Goal: Find specific page/section: Find specific page/section

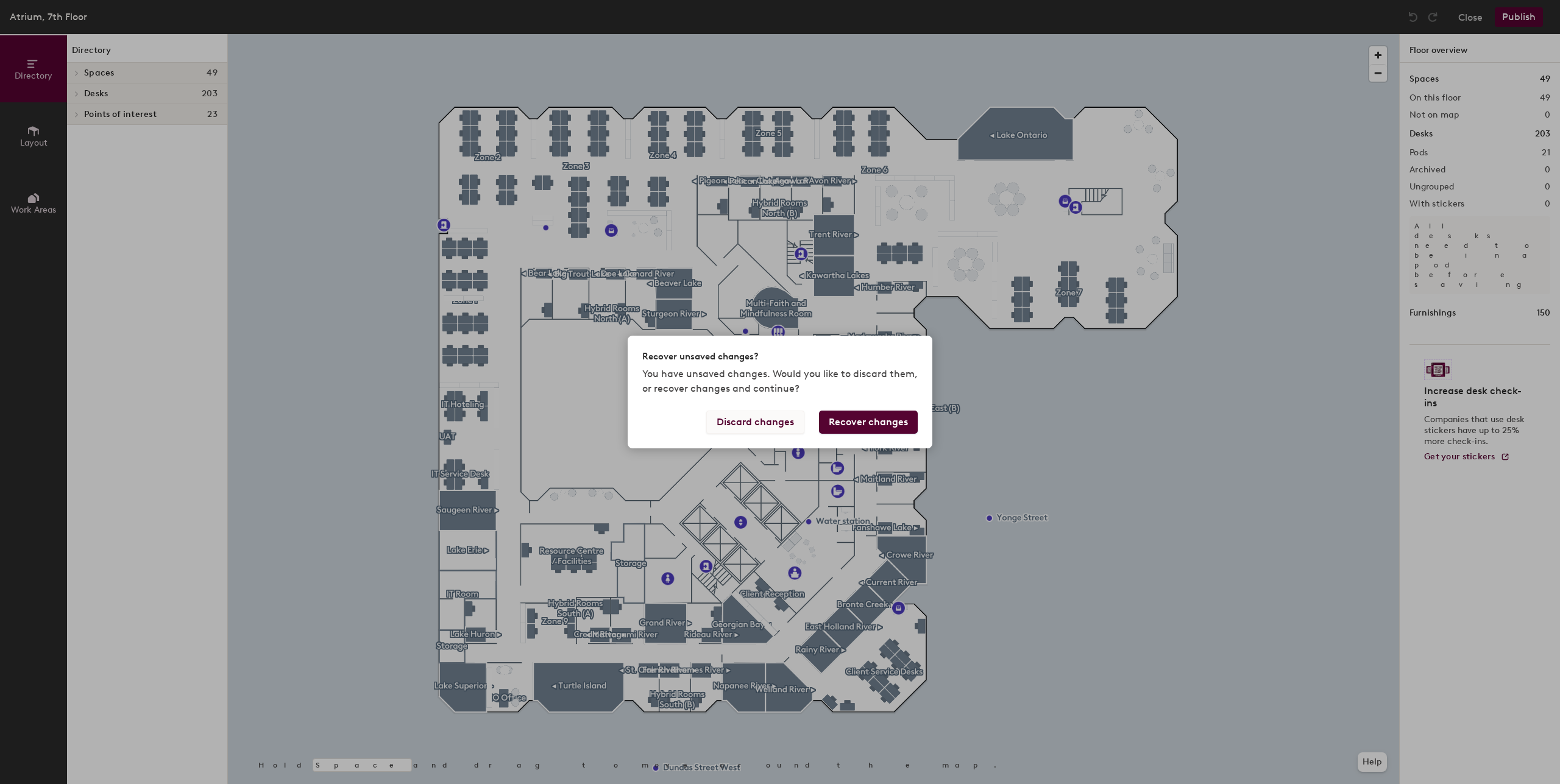
click at [781, 419] on button "Discard changes" at bounding box center [755, 422] width 98 height 23
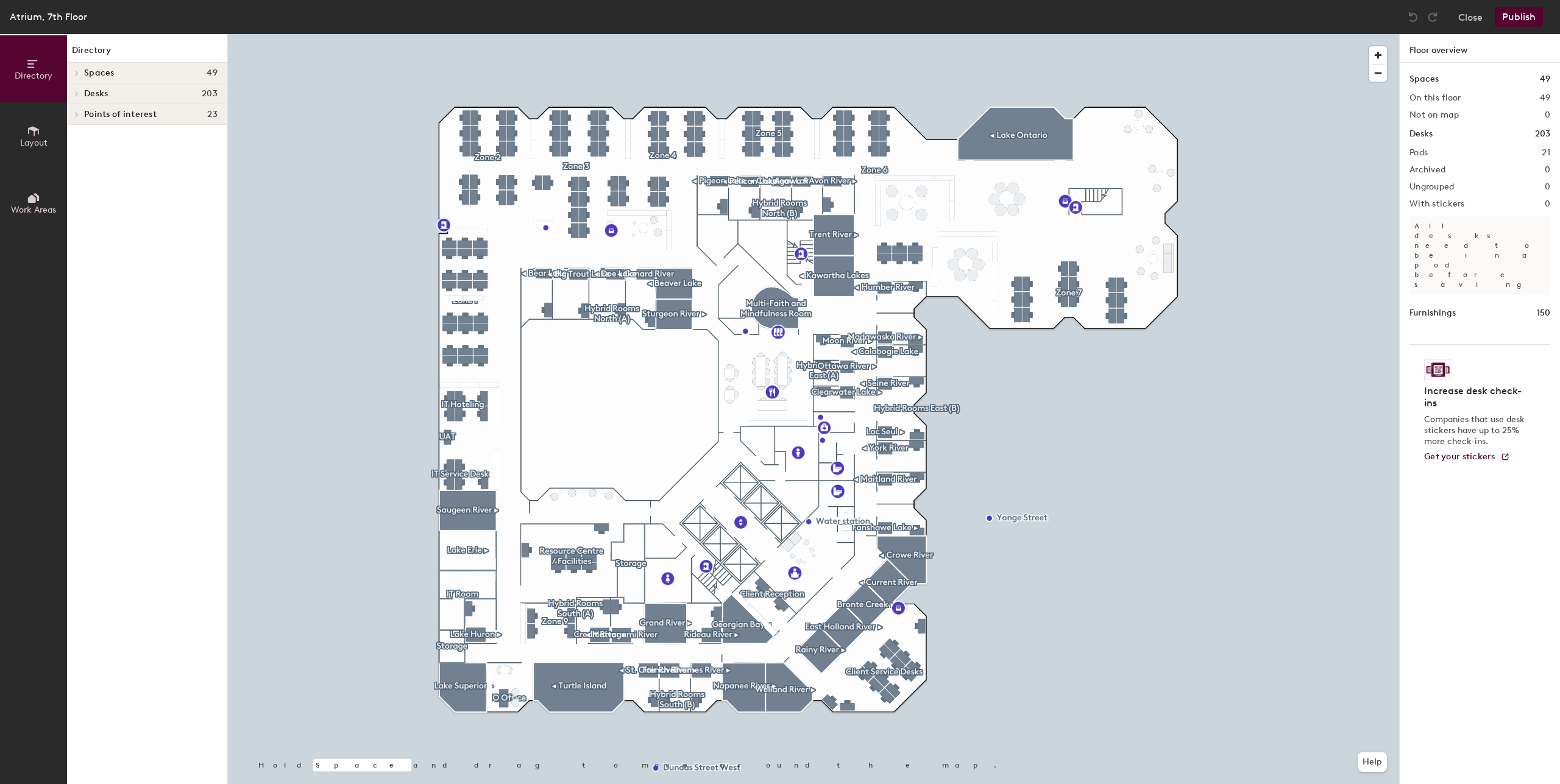
click at [129, 99] on div "Desks 203" at bounding box center [147, 94] width 161 height 21
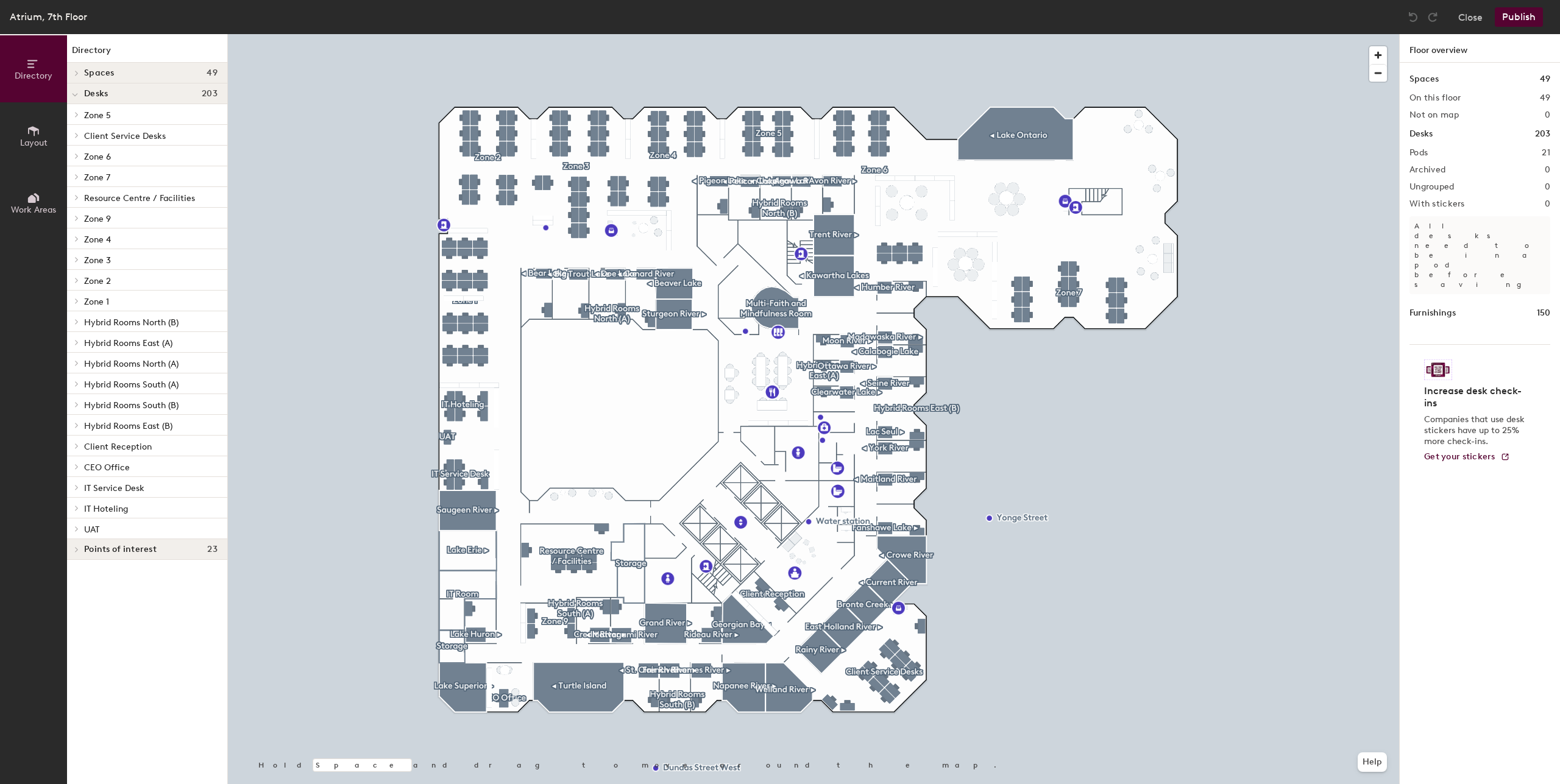
click at [137, 68] on h4 "Spaces 49" at bounding box center [150, 73] width 134 height 9
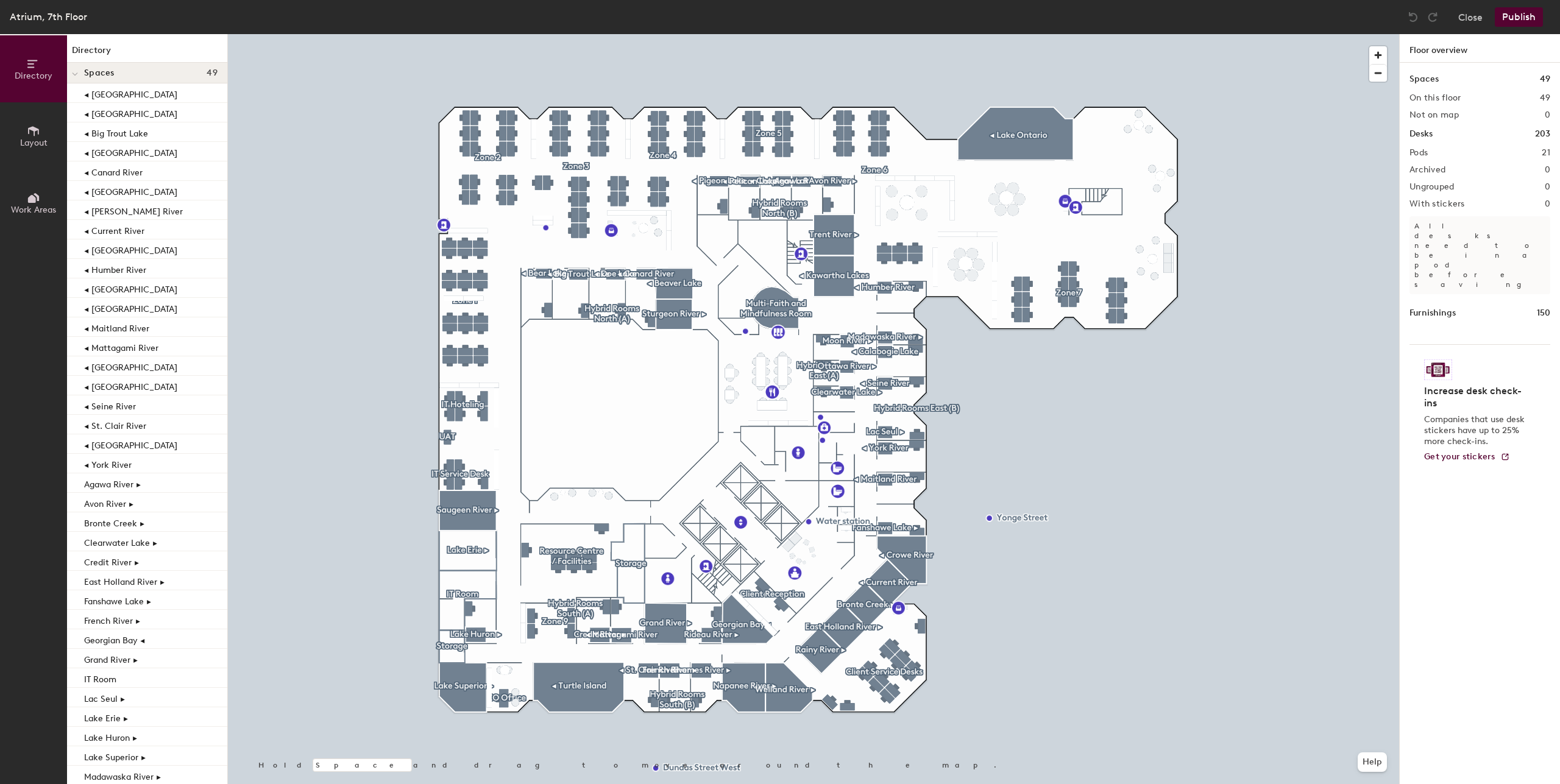
click at [136, 71] on h4 "Spaces 49" at bounding box center [150, 73] width 134 height 9
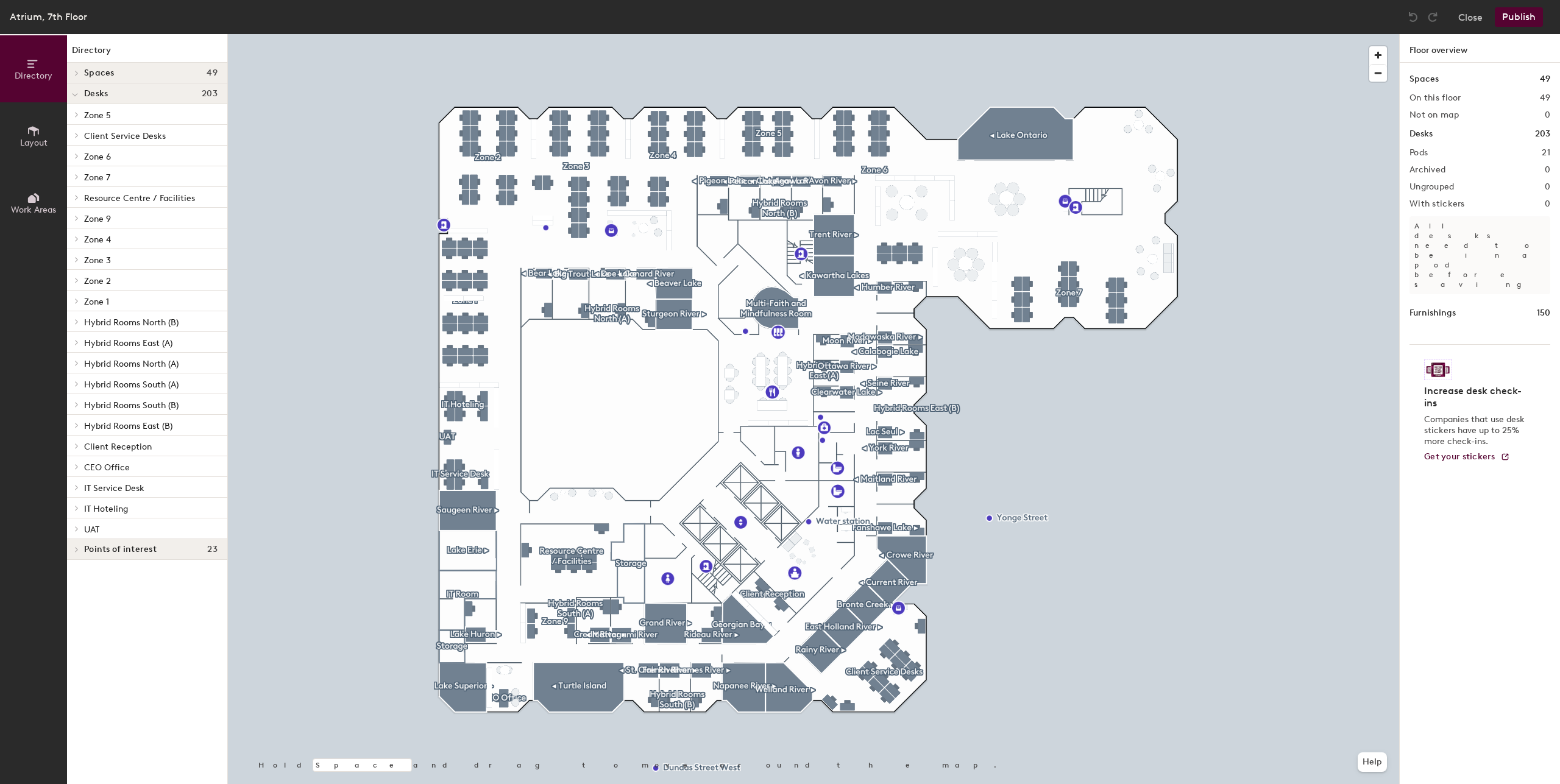
click at [149, 337] on p "Hybrid Rooms East (A)" at bounding box center [150, 342] width 134 height 16
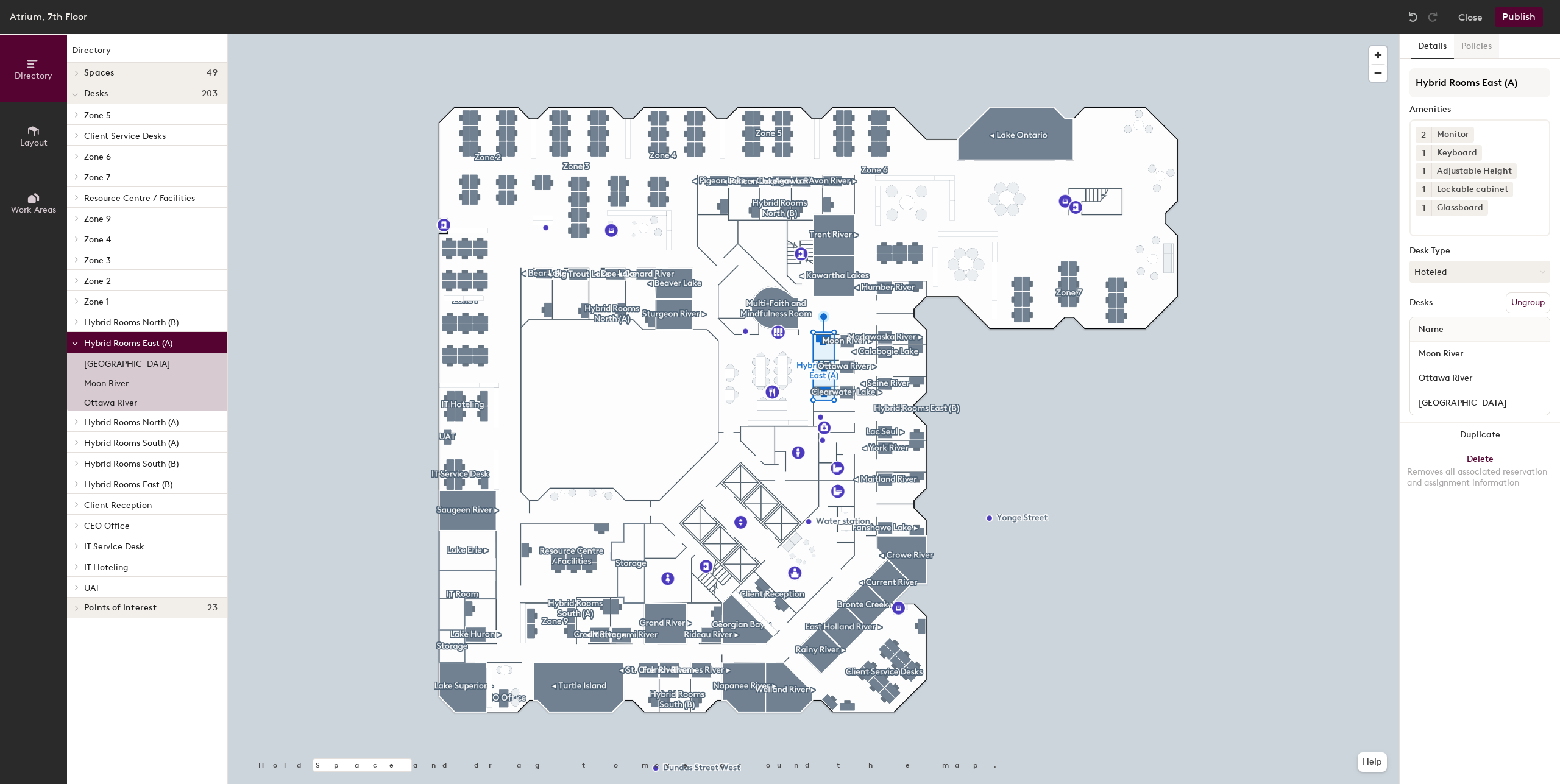
click at [1490, 52] on button "Policies" at bounding box center [1476, 47] width 45 height 25
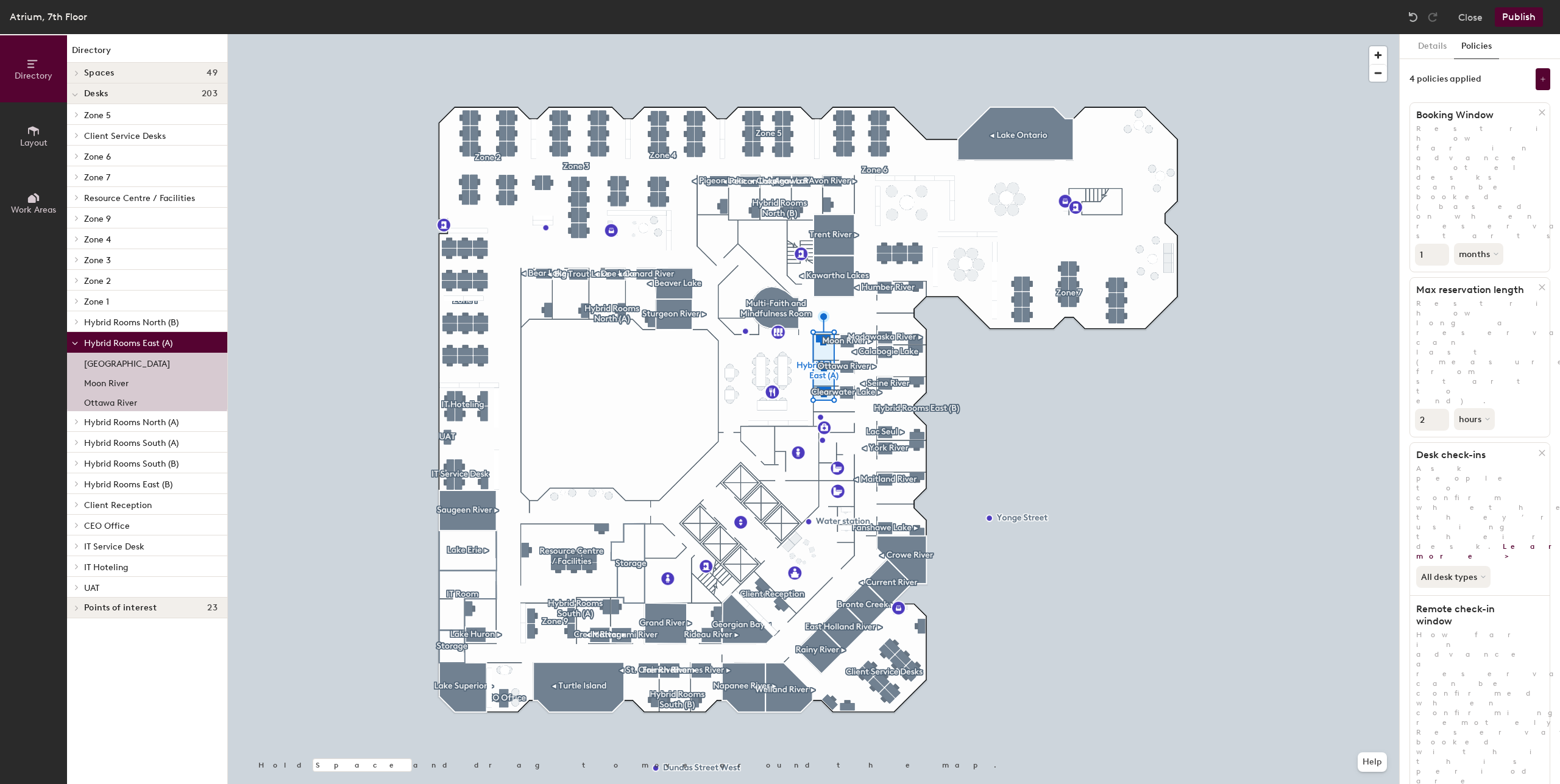
click at [161, 419] on span "Hybrid Rooms North (A)" at bounding box center [130, 422] width 94 height 10
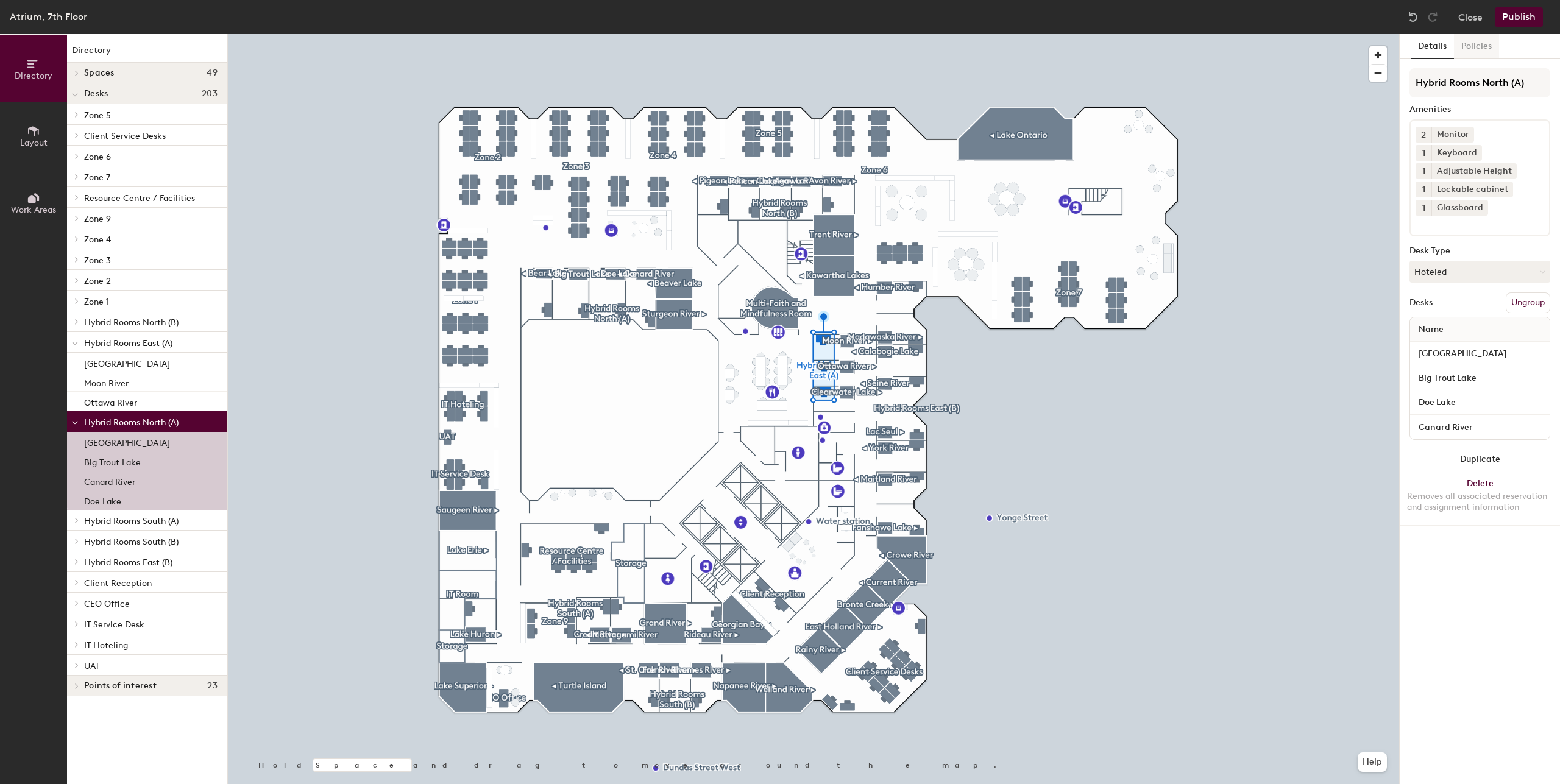
click at [1483, 50] on button "Policies" at bounding box center [1476, 47] width 45 height 25
